Goal: Transaction & Acquisition: Purchase product/service

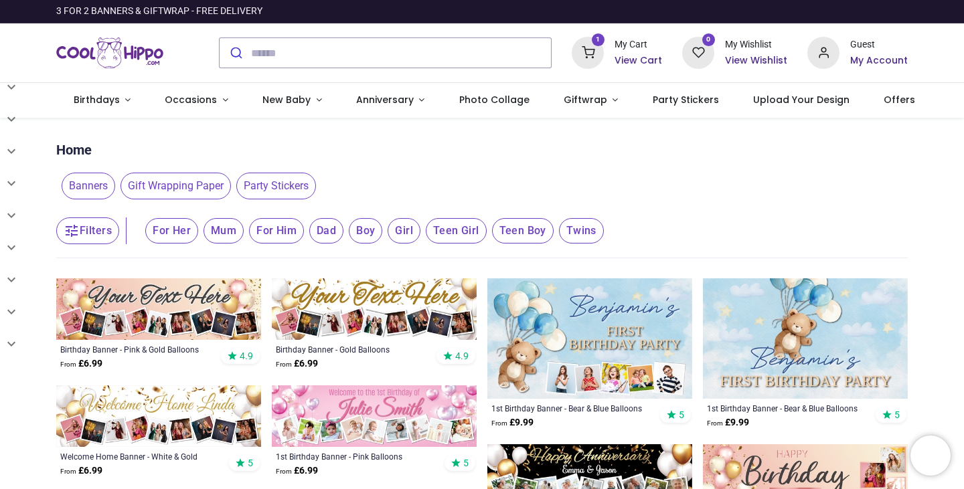
click at [598, 42] on sup "1" at bounding box center [598, 39] width 13 height 13
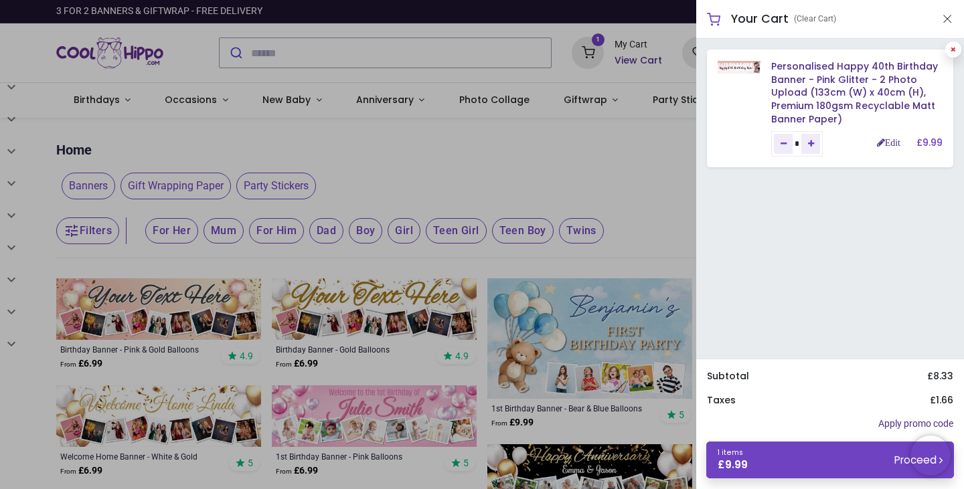
click at [949, 51] on link at bounding box center [953, 50] width 16 height 16
type input "*"
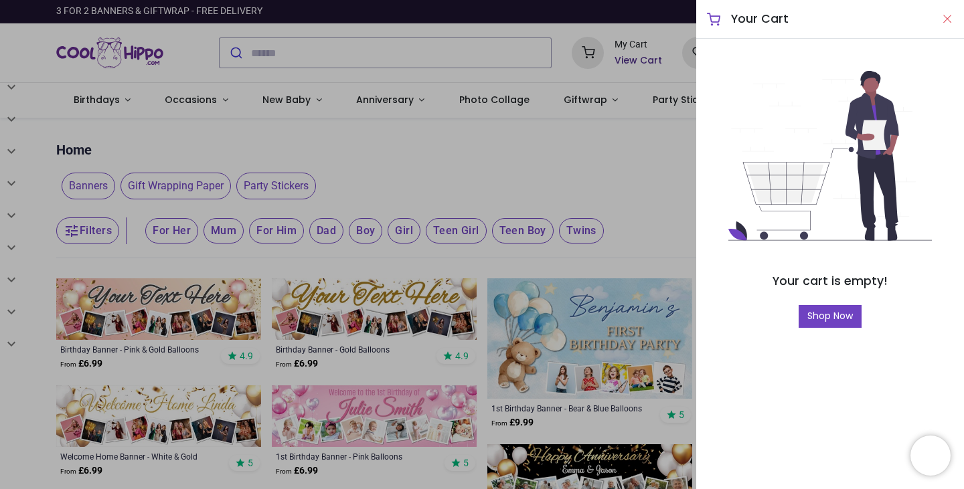
click at [947, 18] on button "Close" at bounding box center [947, 19] width 12 height 17
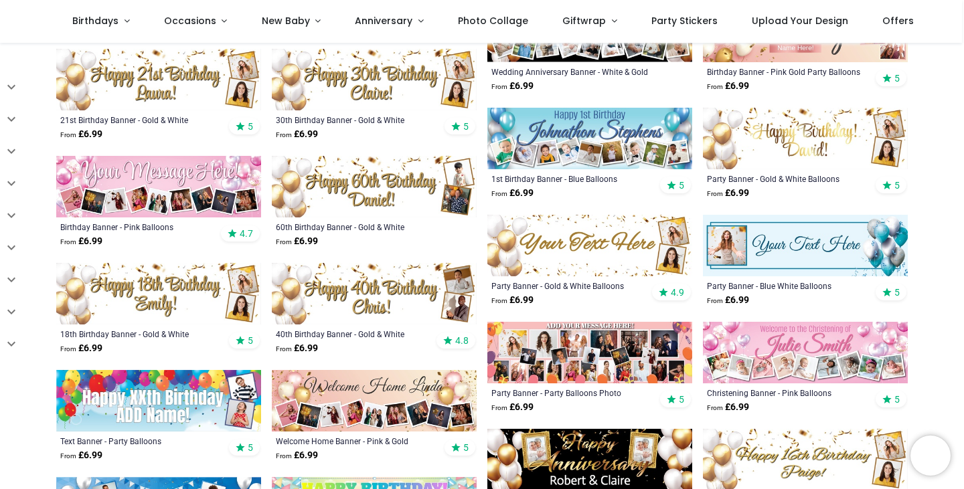
scroll to position [402, 0]
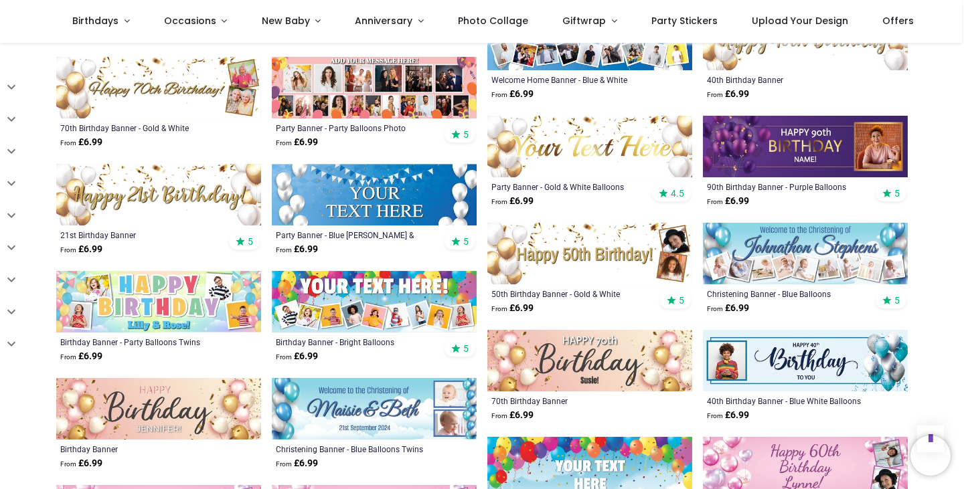
scroll to position [1071, 0]
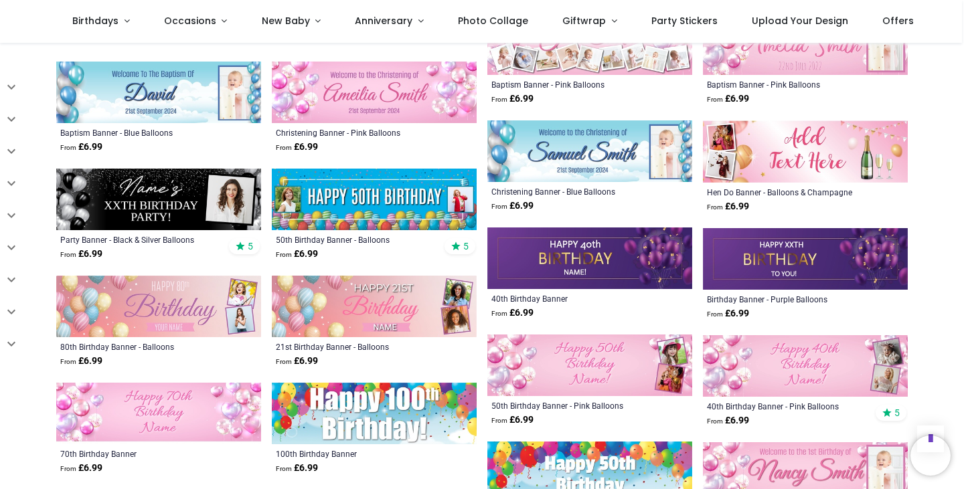
scroll to position [2209, 0]
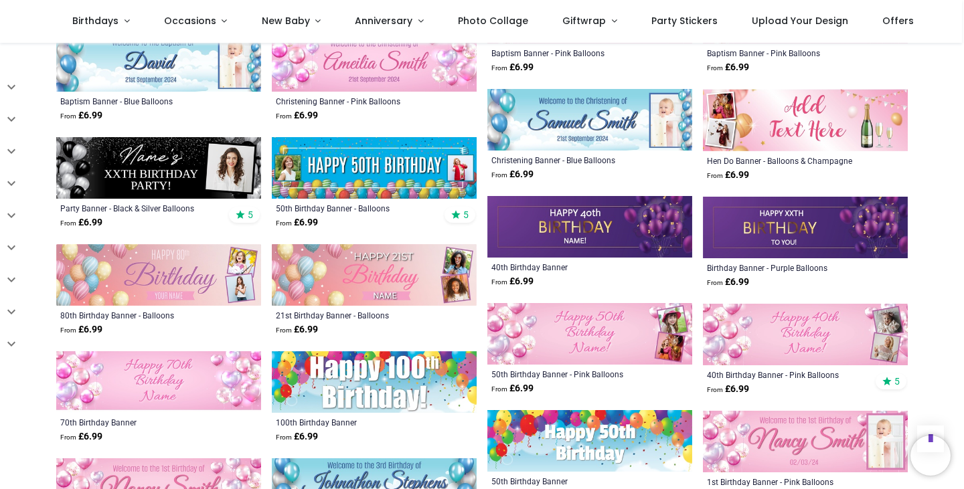
click at [164, 260] on img at bounding box center [158, 275] width 205 height 62
